Goal: Check status: Check status

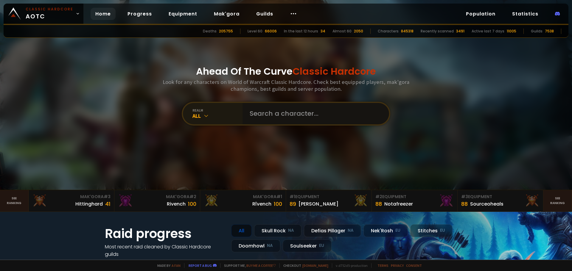
drag, startPoint x: 264, startPoint y: 117, endPoint x: 218, endPoint y: 116, distance: 46.1
click at [263, 117] on input "text" at bounding box center [314, 113] width 136 height 21
click at [218, 116] on div "All" at bounding box center [217, 116] width 50 height 7
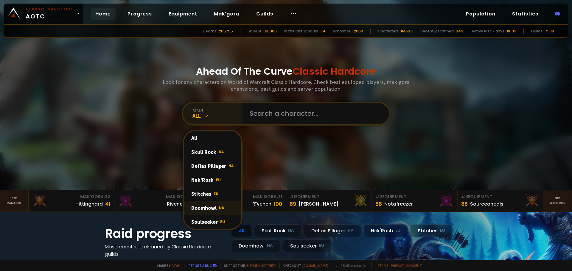
click at [214, 202] on div "Doomhowl NA" at bounding box center [212, 208] width 57 height 14
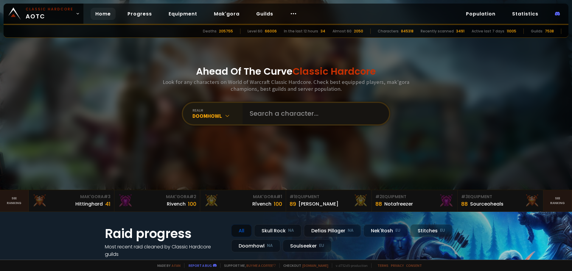
click at [276, 109] on input "text" at bounding box center [314, 113] width 136 height 21
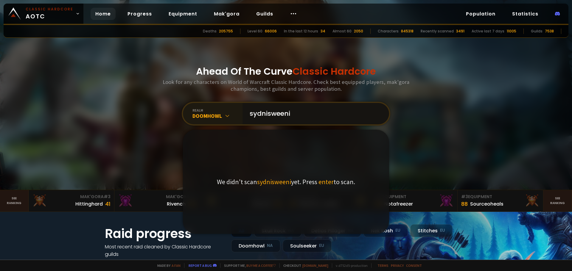
type input "sydnisweeni"
click at [453, 120] on div "Ahead Of The Curve Classic Hardcore Look for any characters on World of Warcraf…" at bounding box center [286, 95] width 359 height 190
click at [327, 183] on span "enter" at bounding box center [325, 182] width 15 height 8
click at [295, 122] on input "sydnisweeni" at bounding box center [314, 113] width 136 height 21
